Goal: Task Accomplishment & Management: Manage account settings

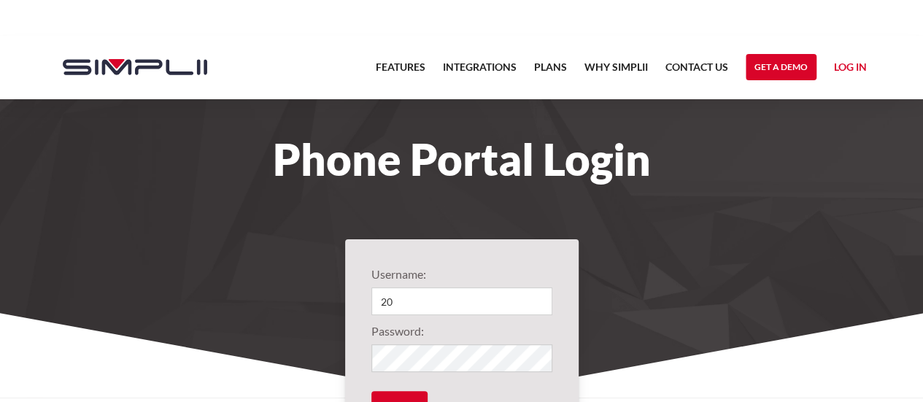
type input "2"
click at [385, 301] on input "1001@OptimaRetrofits" at bounding box center [461, 302] width 181 height 28
click at [401, 301] on input "1001@OptimaRetrofits" at bounding box center [461, 302] width 181 height 28
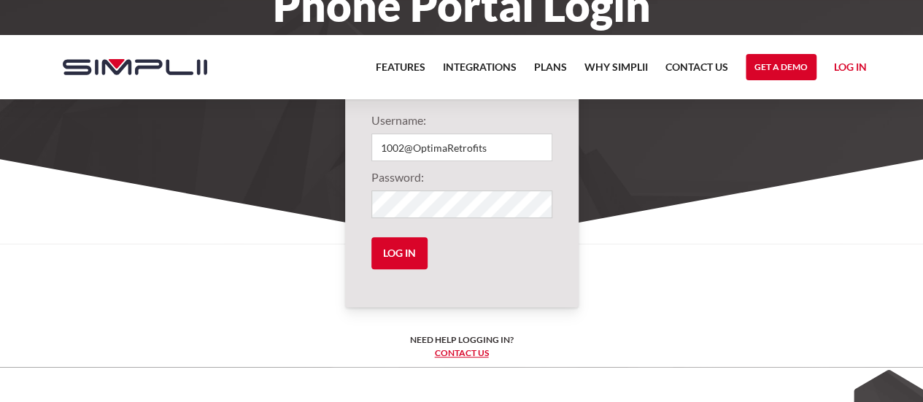
scroll to position [155, 0]
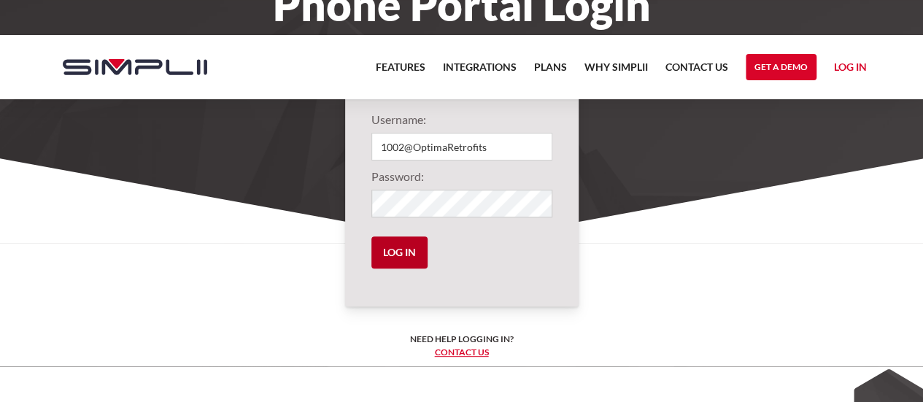
type input "1002@OptimaRetrofits"
click at [393, 255] on input "Log in" at bounding box center [399, 252] width 56 height 32
click at [388, 258] on input "Log in" at bounding box center [399, 252] width 56 height 32
click at [393, 253] on input "Log in" at bounding box center [399, 252] width 56 height 32
click at [393, 248] on input "Log in" at bounding box center [399, 252] width 56 height 32
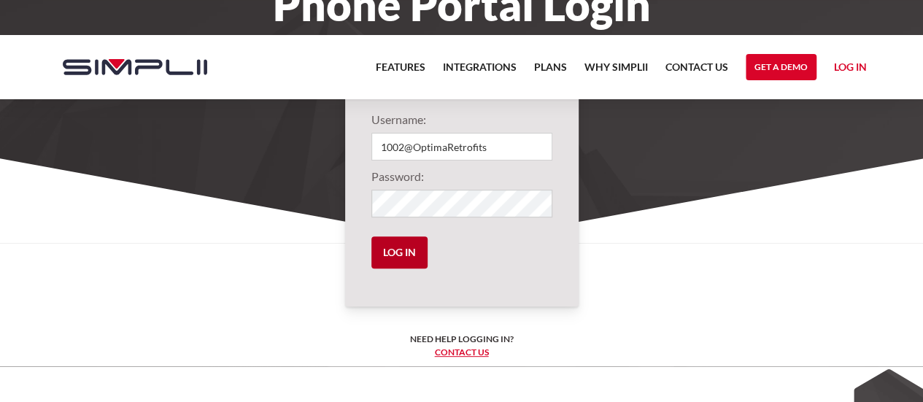
click at [390, 243] on input "Log in" at bounding box center [399, 252] width 56 height 32
click at [401, 260] on input "Log in" at bounding box center [399, 252] width 56 height 32
click at [414, 251] on input "Log in" at bounding box center [399, 252] width 56 height 32
click at [393, 260] on input "Log in" at bounding box center [399, 252] width 56 height 32
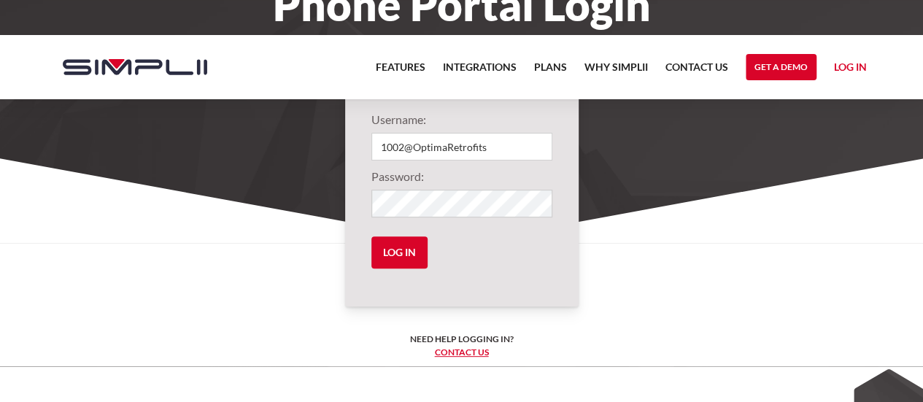
scroll to position [0, 0]
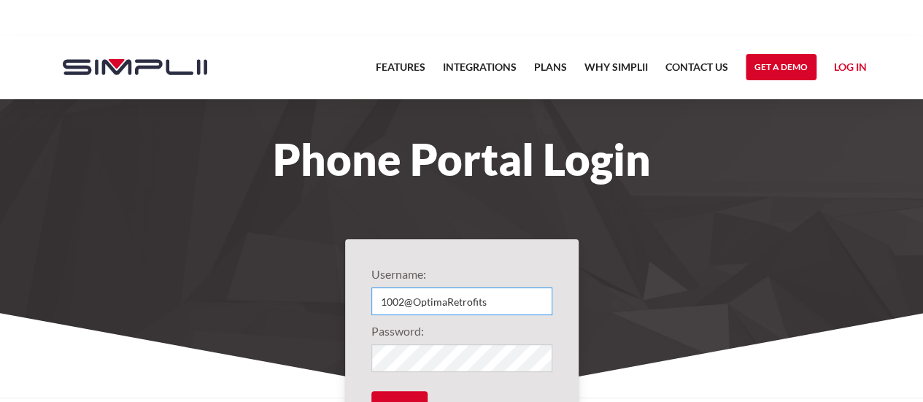
click at [443, 303] on input "1002@OptimaRetrofits" at bounding box center [461, 302] width 181 height 28
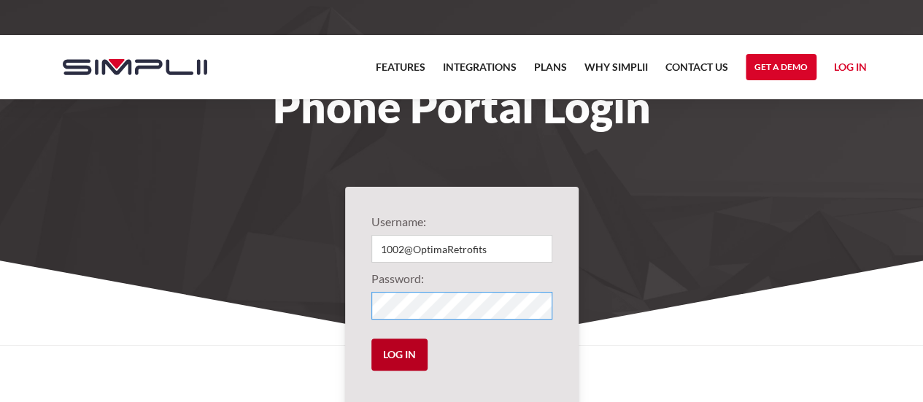
scroll to position [53, 0]
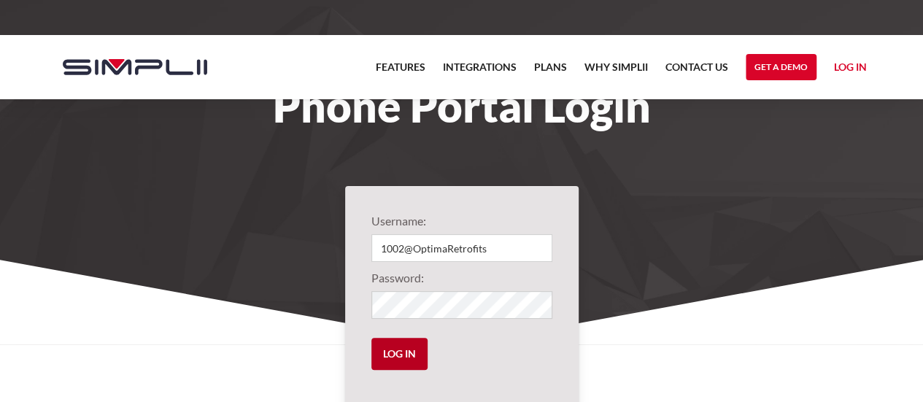
click at [410, 358] on input "Log in" at bounding box center [399, 354] width 56 height 32
drag, startPoint x: 410, startPoint y: 358, endPoint x: 854, endPoint y: 66, distance: 531.2
click at [854, 66] on link "Log in" at bounding box center [850, 69] width 33 height 22
